Goal: Transaction & Acquisition: Obtain resource

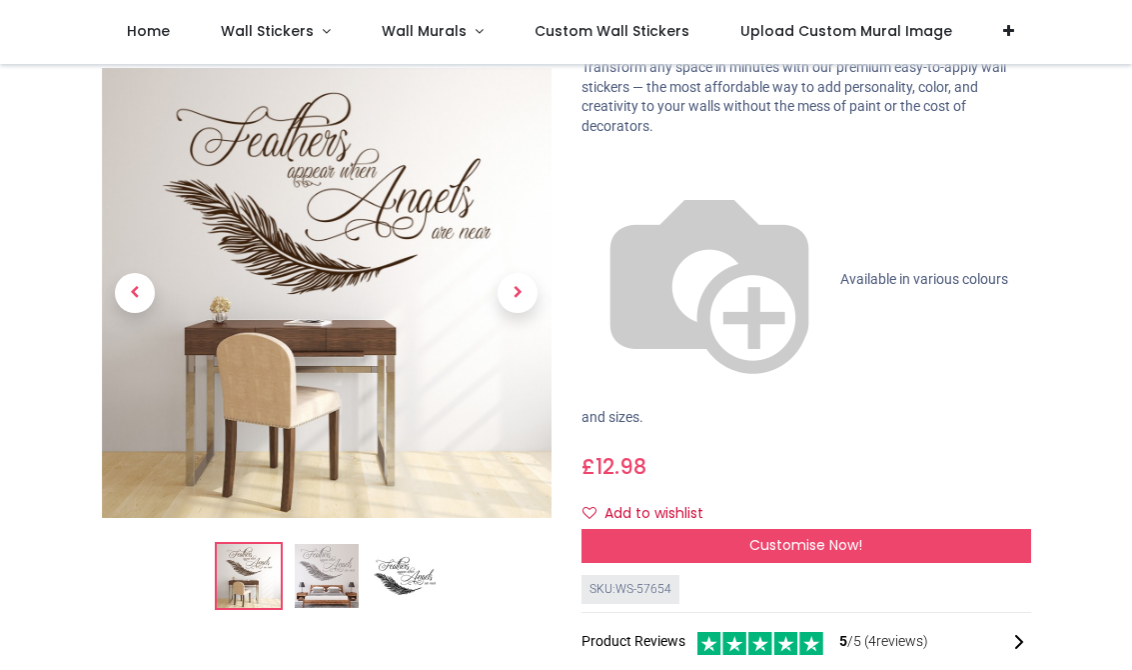
scroll to position [118, 0]
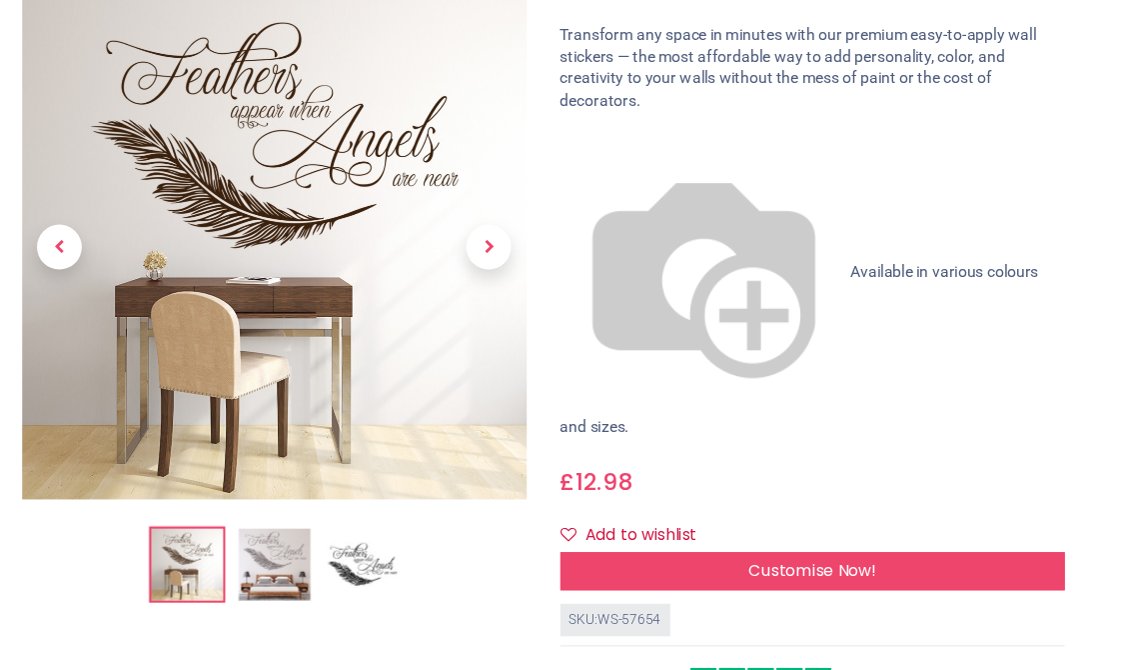
click at [582, 611] on div "SKU: WS-57654" at bounding box center [631, 625] width 98 height 29
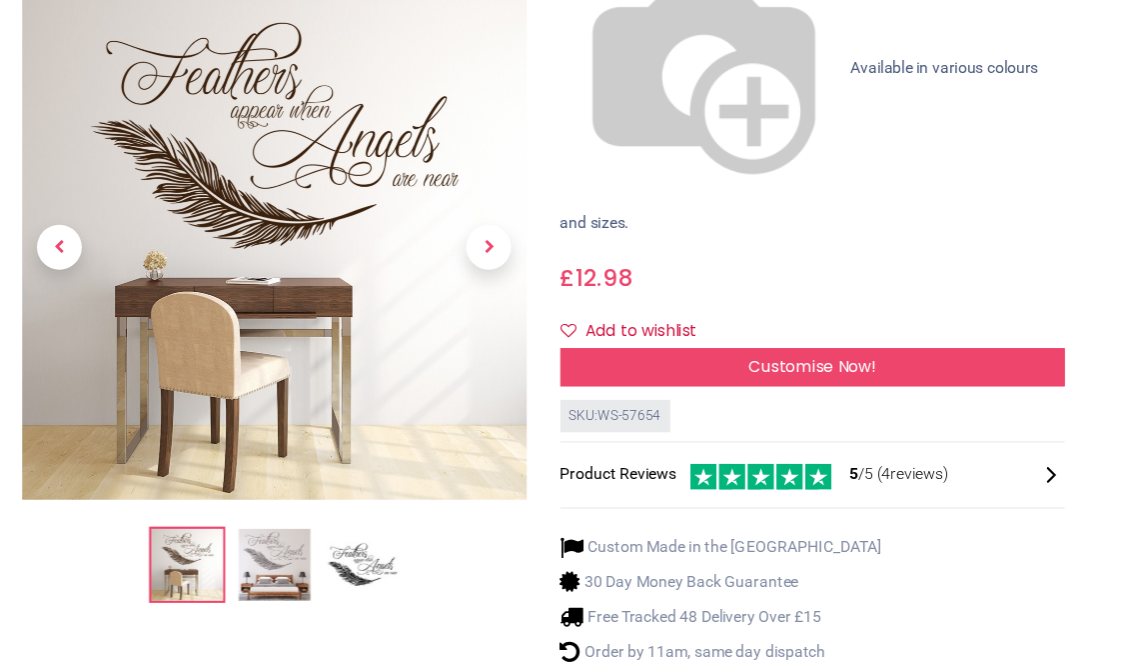
scroll to position [301, 0]
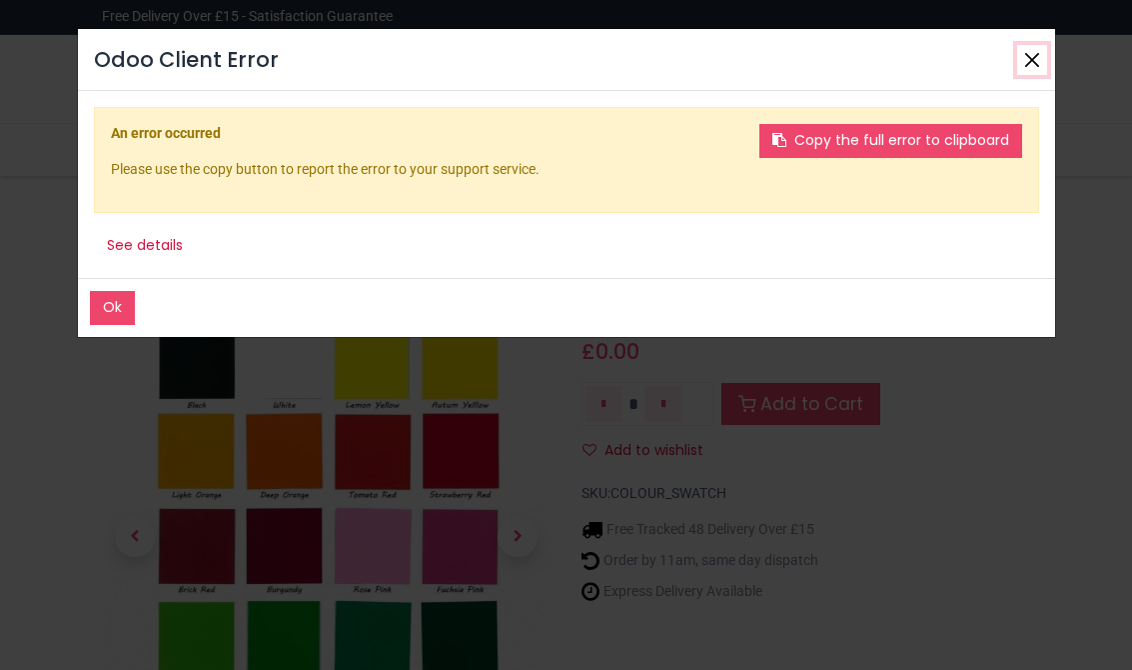
click at [1021, 71] on button "Close" at bounding box center [1032, 60] width 30 height 30
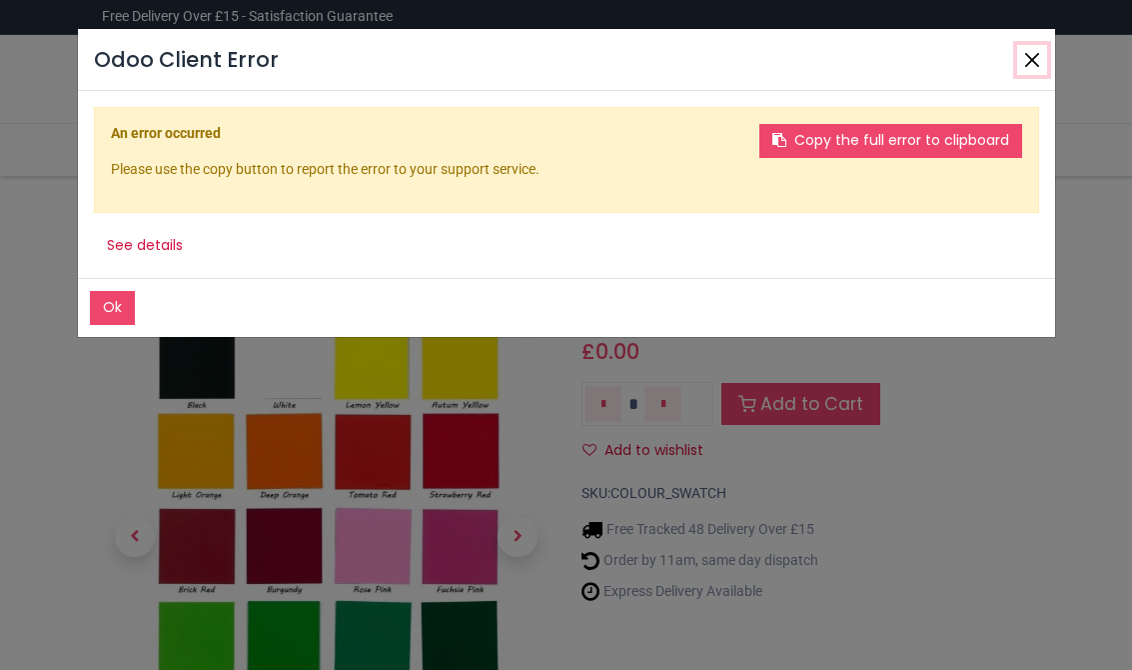
click at [1022, 48] on button "Close" at bounding box center [1032, 60] width 30 height 30
